Goal: Task Accomplishment & Management: Manage account settings

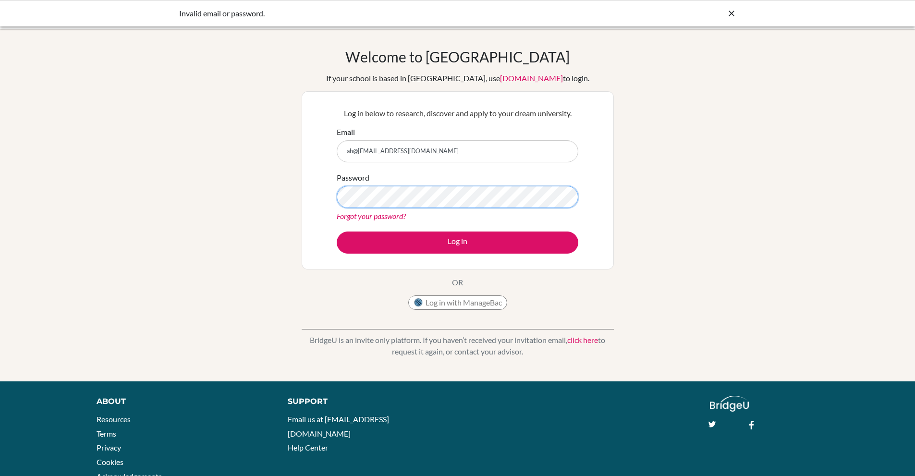
click at [337, 232] on button "Log in" at bounding box center [458, 243] width 242 height 22
click at [379, 149] on input "ah@0107Hhayashialec@gmail.com" at bounding box center [458, 151] width 242 height 22
drag, startPoint x: 375, startPoint y: 149, endPoint x: 333, endPoint y: 153, distance: 42.0
click at [334, 153] on div "Log in below to research, discover and apply to your dream university. Email ah…" at bounding box center [458, 180] width 254 height 158
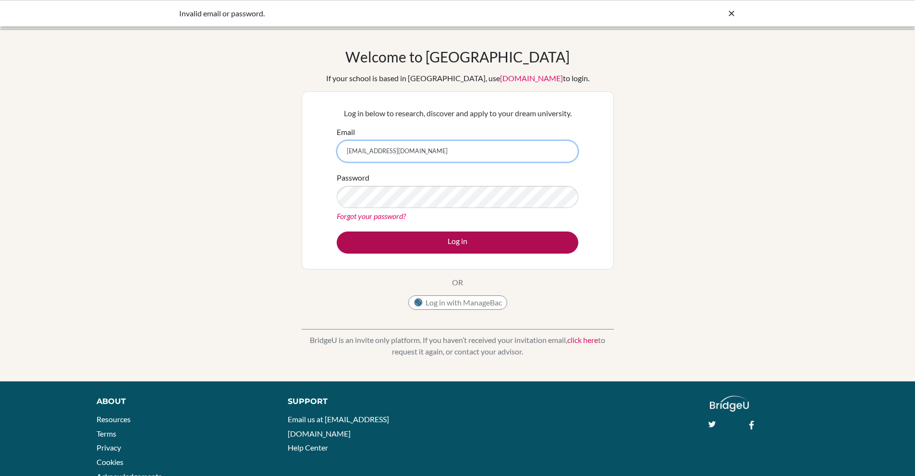
type input "[EMAIL_ADDRESS][DOMAIN_NAME]"
click at [477, 243] on button "Log in" at bounding box center [458, 243] width 242 height 22
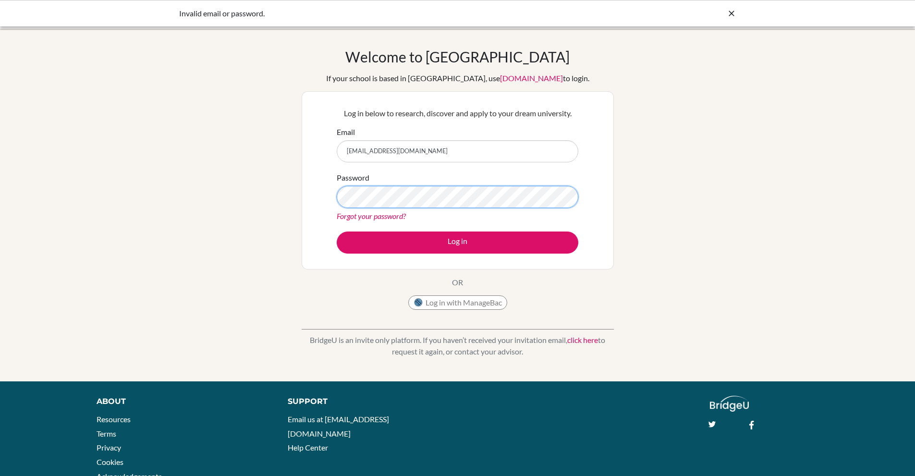
click at [337, 232] on button "Log in" at bounding box center [458, 243] width 242 height 22
click at [350, 147] on input "[EMAIL_ADDRESS][DOMAIN_NAME]" at bounding box center [458, 151] width 242 height 22
drag, startPoint x: 451, startPoint y: 158, endPoint x: 134, endPoint y: 133, distance: 318.0
click at [134, 133] on div "Welcome to BridgeU If your school is based in China, use app.bridge-u.com.cn to…" at bounding box center [457, 205] width 915 height 314
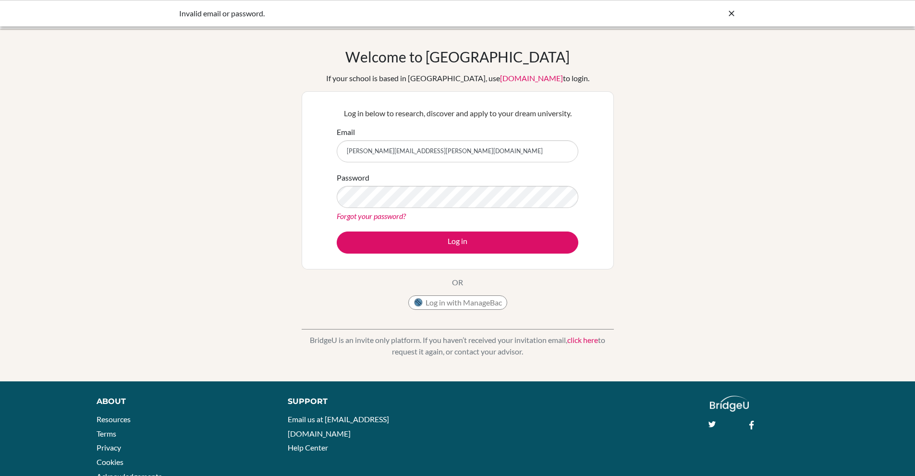
type input "alec.hayashi@paca.com.br"
click at [337, 232] on button "Log in" at bounding box center [458, 243] width 242 height 22
